Goal: Task Accomplishment & Management: Manage account settings

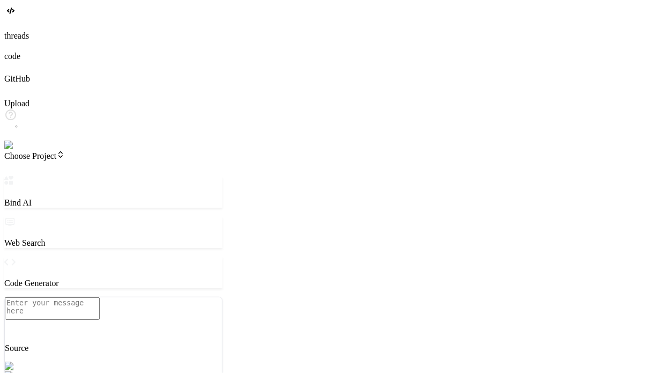
click at [13, 150] on img at bounding box center [18, 145] width 29 height 10
type textarea "x"
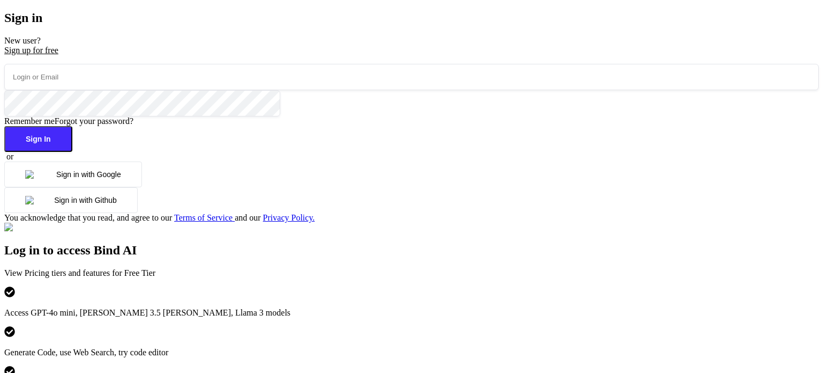
click at [205, 90] on input "email" at bounding box center [411, 77] width 815 height 26
type input "[EMAIL_ADDRESS][DOMAIN_NAME]"
click at [72, 152] on button "Sign In" at bounding box center [38, 139] width 68 height 26
